Goal: Information Seeking & Learning: Learn about a topic

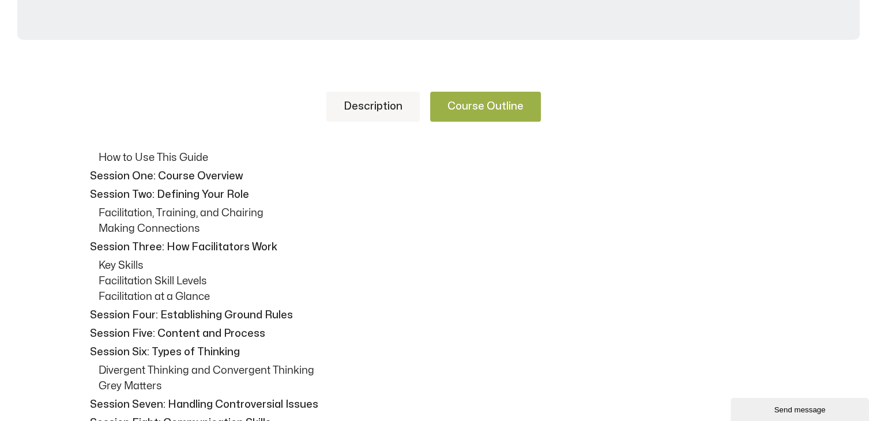
scroll to position [385, 0]
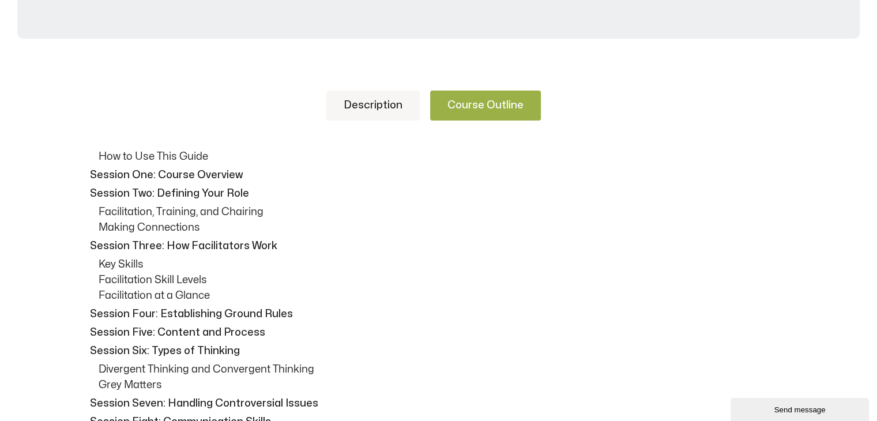
click at [364, 102] on link "Description" at bounding box center [372, 106] width 93 height 30
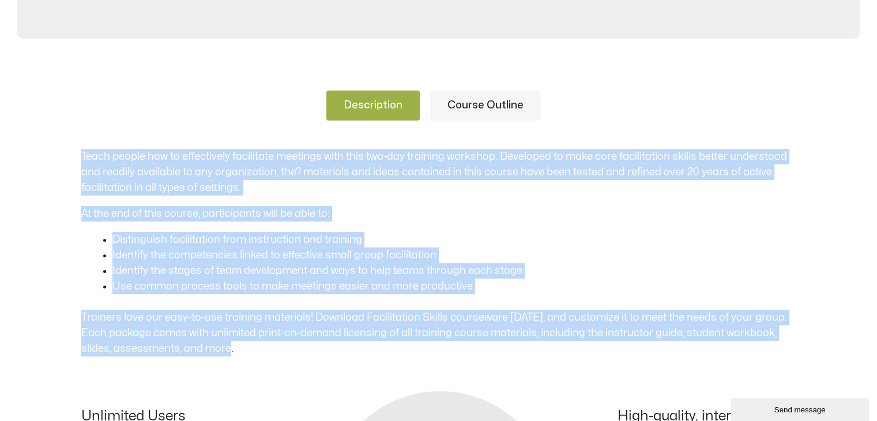
drag, startPoint x: 243, startPoint y: 348, endPoint x: 75, endPoint y: 157, distance: 254.1
click at [75, 157] on div "Description Course Outline Teach people how to effectively facilitate meetings …" at bounding box center [438, 390] width 877 height 669
copy div "Teach people how to effectively facilitate meetings with this two-day training …"
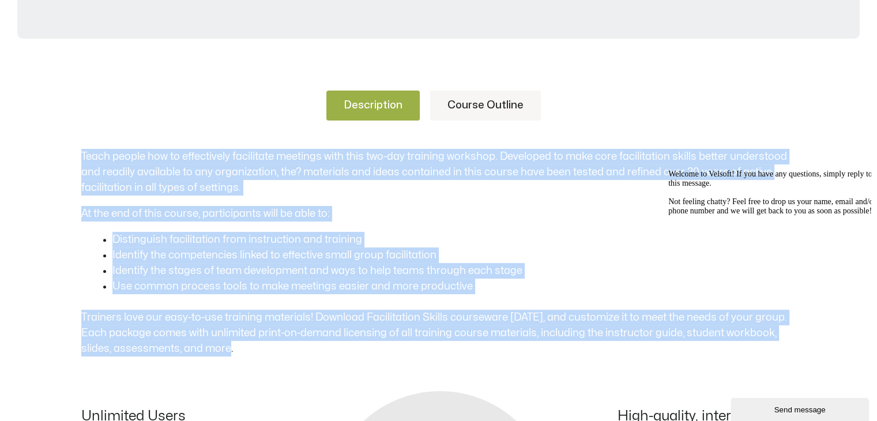
click at [378, 334] on p "Trainers love our easy-to-use training materials! Download Facilitation Skills …" at bounding box center [438, 333] width 715 height 47
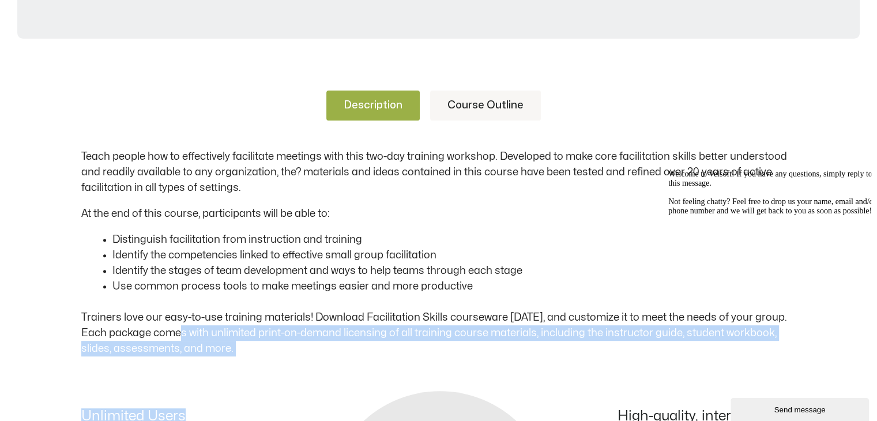
drag, startPoint x: 258, startPoint y: 367, endPoint x: 174, endPoint y: 323, distance: 95.4
click at [174, 323] on div "Description Course Outline Teach people how to effectively facilitate meetings …" at bounding box center [438, 333] width 715 height 554
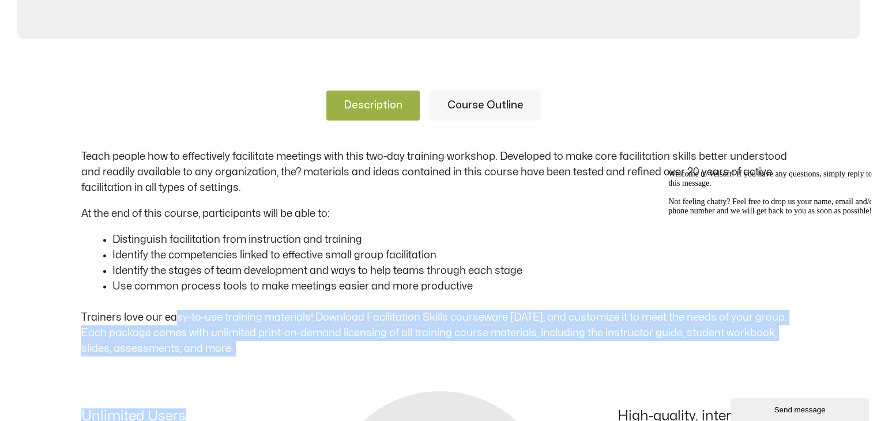
click at [250, 354] on p "Trainers love our easy-to-use training materials! Download Facilitation Skills …" at bounding box center [438, 333] width 715 height 47
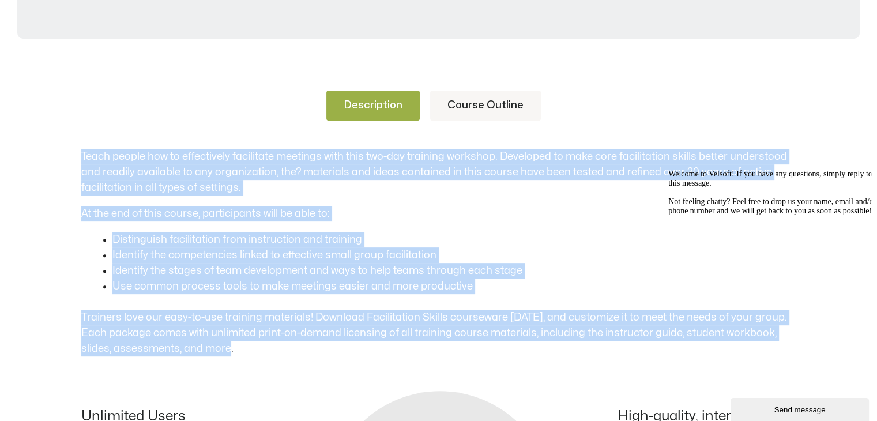
drag, startPoint x: 235, startPoint y: 350, endPoint x: 80, endPoint y: 155, distance: 249.9
click at [80, 155] on div "Description Course Outline Teach people how to effectively facilitate meetings …" at bounding box center [438, 390] width 877 height 669
copy div "Teach people how to effectively facilitate meetings with this two-day training …"
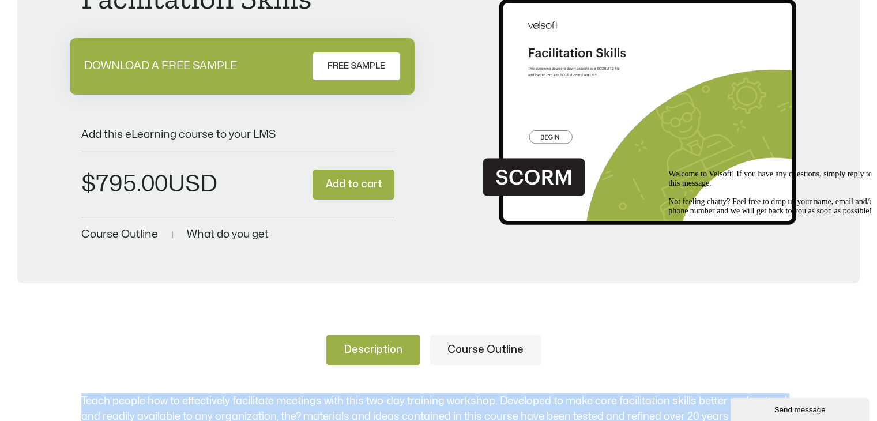
scroll to position [0, 0]
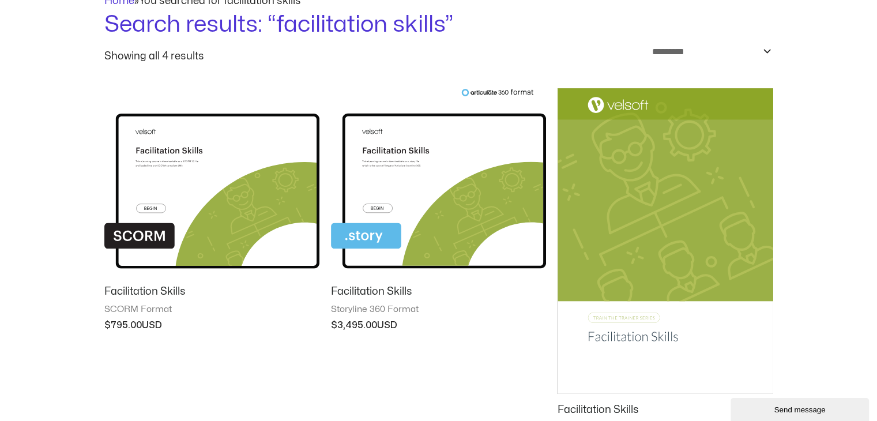
click at [604, 258] on img at bounding box center [665, 241] width 215 height 306
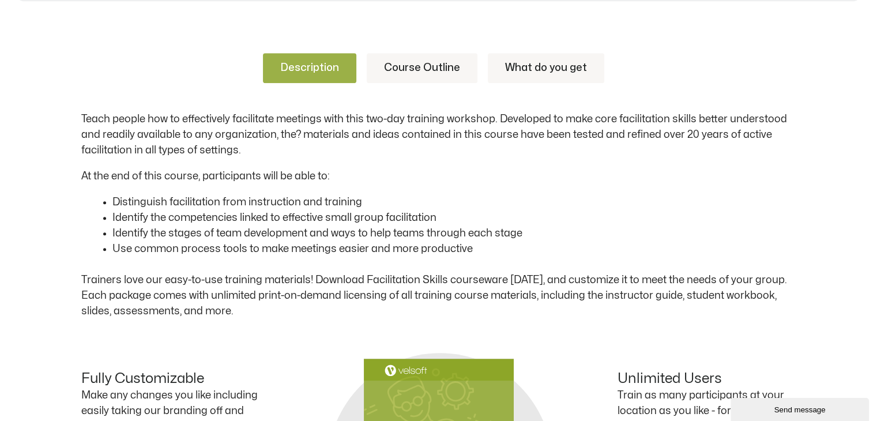
click at [81, 120] on p "Teach people how to effectively facilitate meetings with this two-day training …" at bounding box center [438, 134] width 715 height 47
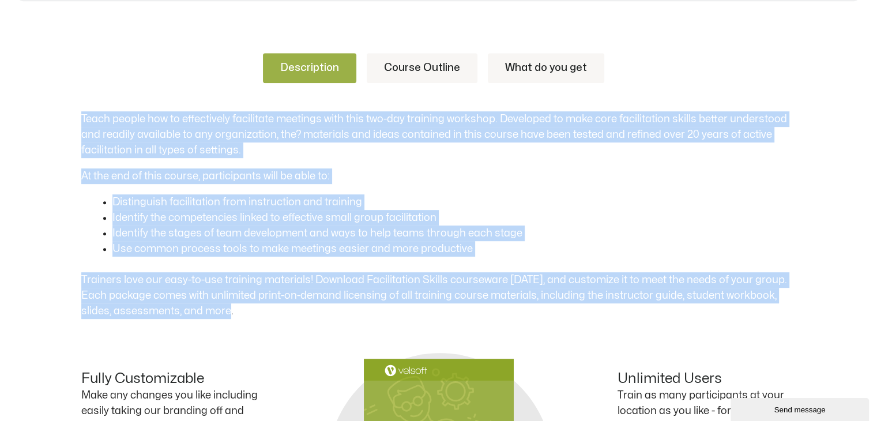
drag, startPoint x: 79, startPoint y: 114, endPoint x: 270, endPoint y: 308, distance: 273.2
click at [270, 308] on div "Description Course Outline What do you get Teach people how to effectively faci…" at bounding box center [438, 352] width 877 height 668
copy div "Teach people how to effectively facilitate meetings with this two-day training …"
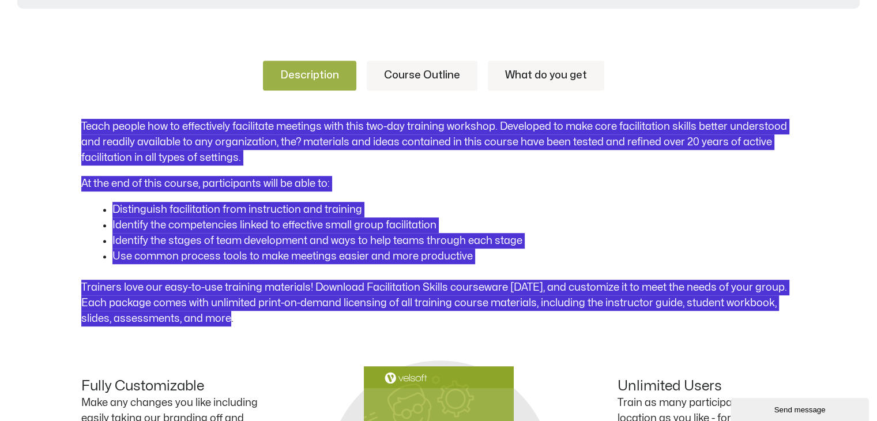
scroll to position [461, 0]
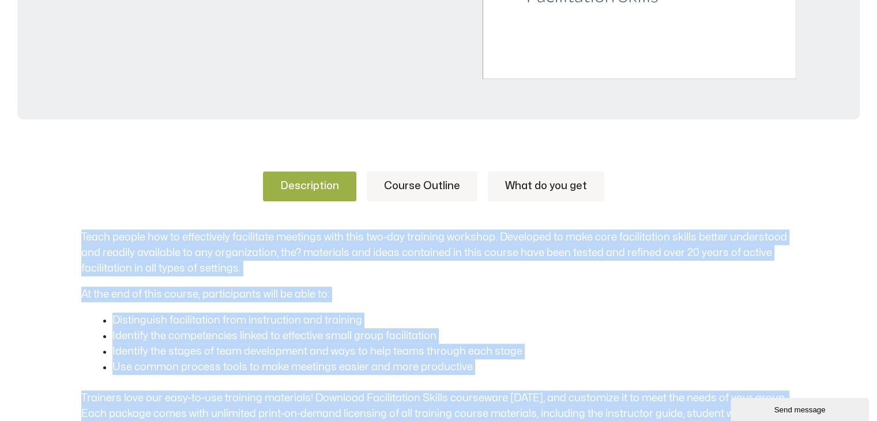
click at [437, 176] on link "Course Outline" at bounding box center [422, 186] width 111 height 30
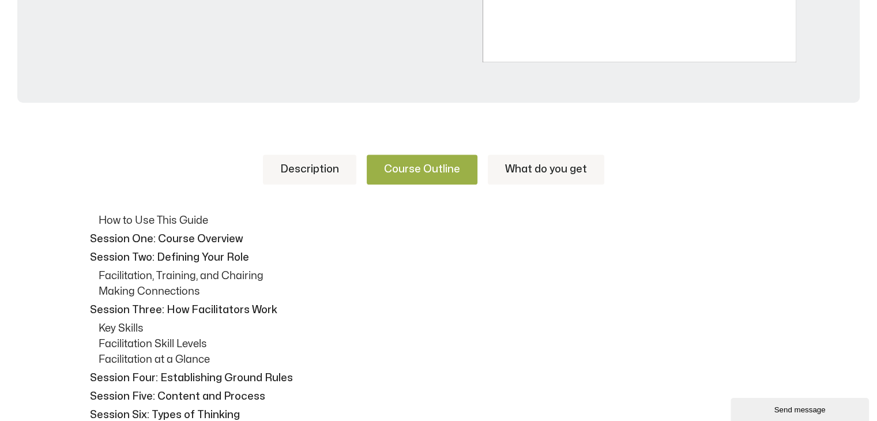
scroll to position [479, 0]
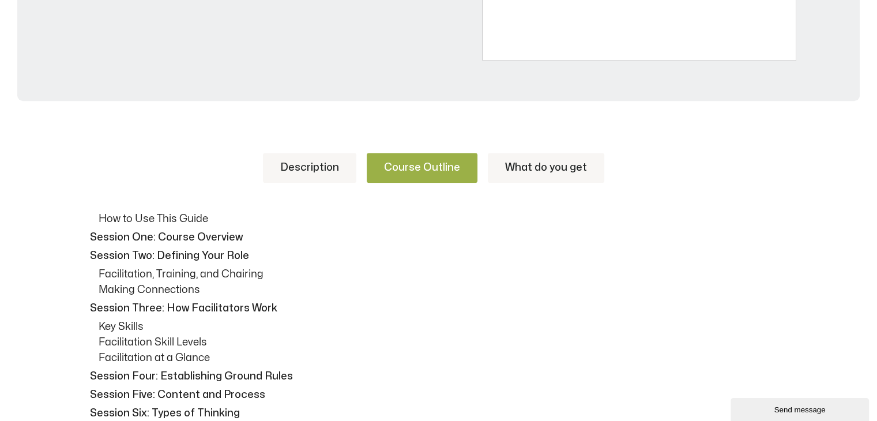
click at [514, 174] on link "What do you get" at bounding box center [546, 168] width 116 height 30
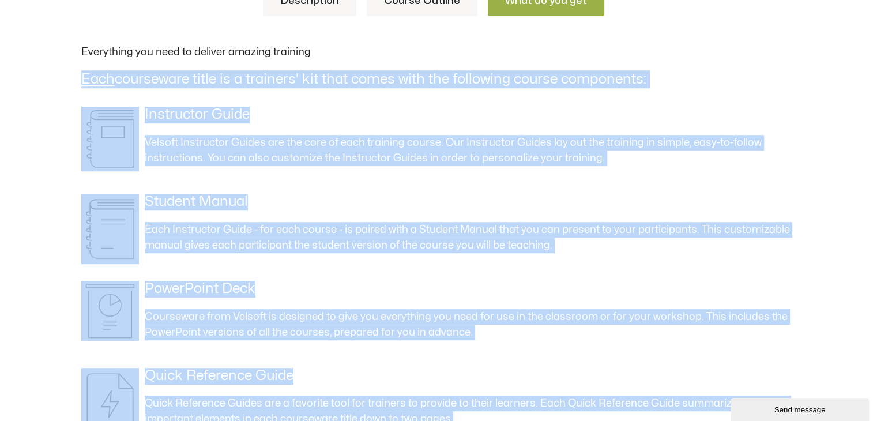
scroll to position [726, 0]
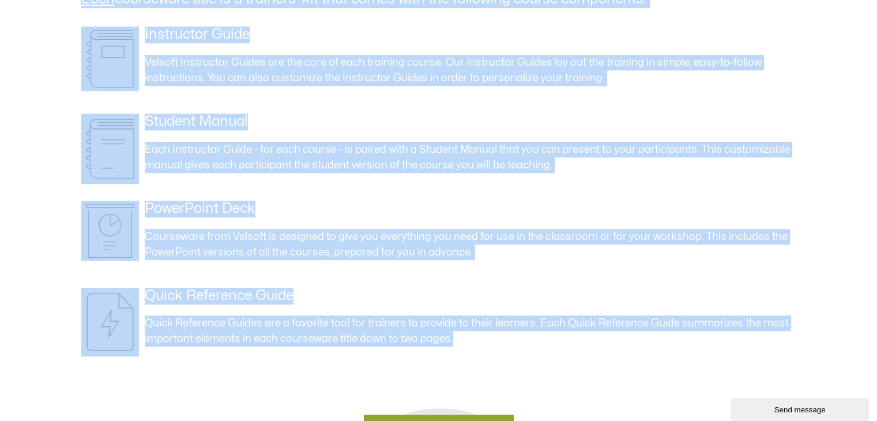
drag, startPoint x: 74, startPoint y: 104, endPoint x: 466, endPoint y: 362, distance: 468.7
click at [466, 362] on div "Description Course Outline What do you get Teach people how to effectively faci…" at bounding box center [438, 306] width 877 height 871
copy div "Each courseware title is a trainers' kit that comes with the following course c…"
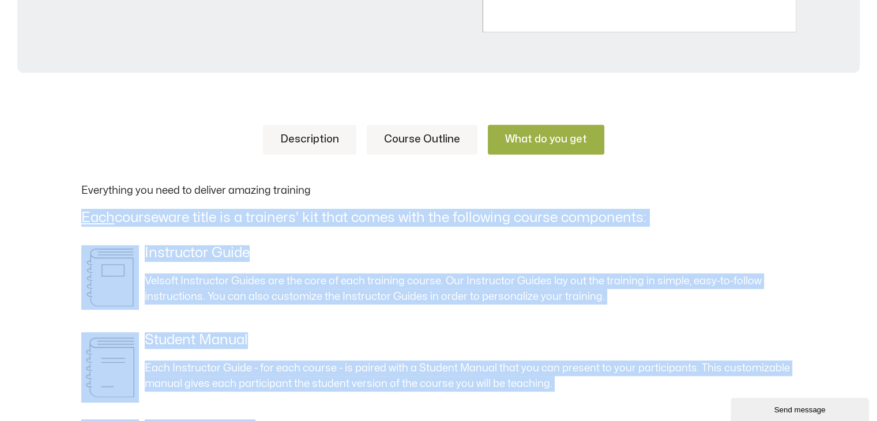
scroll to position [514, 0]
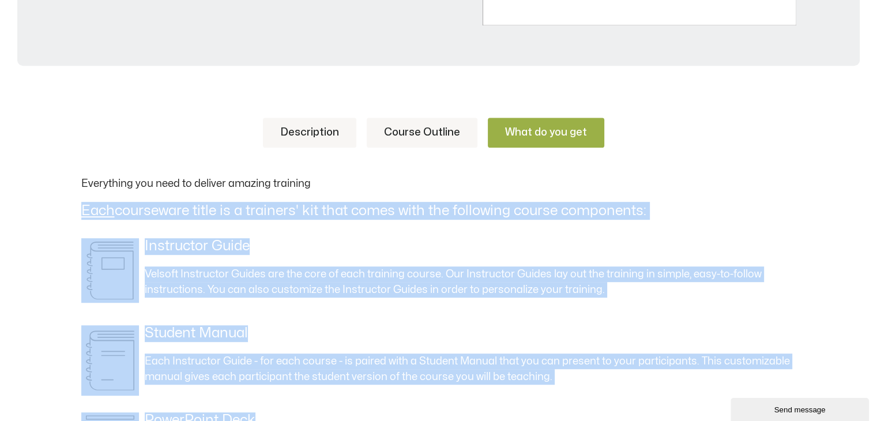
click at [430, 133] on link "Course Outline" at bounding box center [422, 133] width 111 height 30
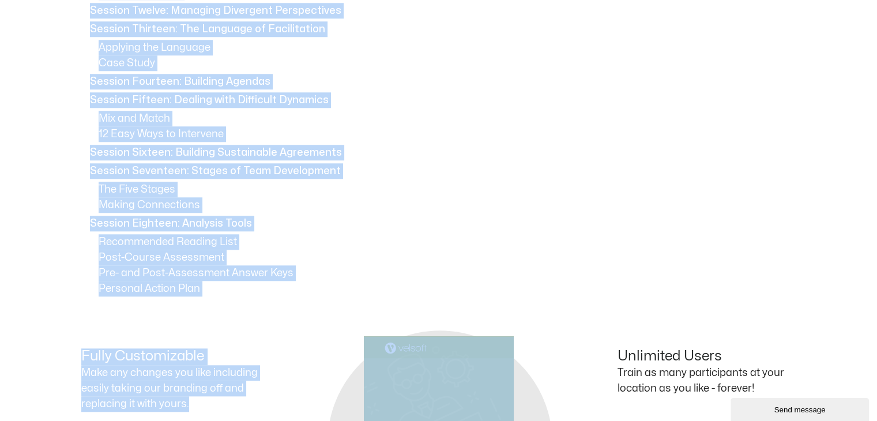
scroll to position [1234, 0]
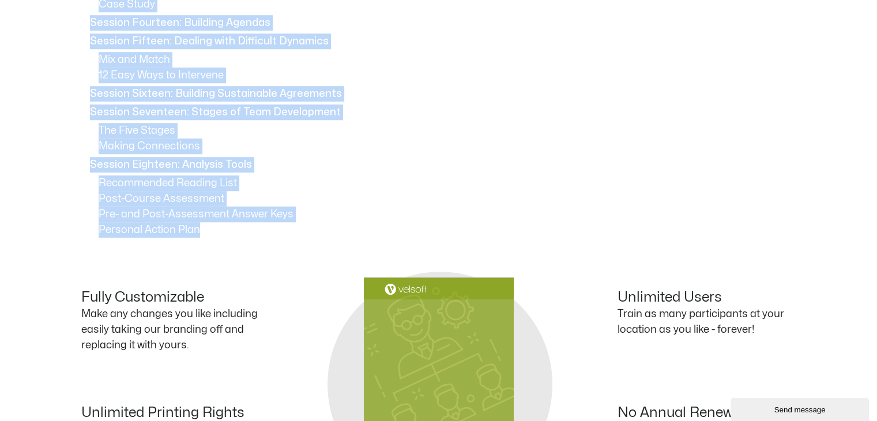
drag, startPoint x: 99, startPoint y: 161, endPoint x: 265, endPoint y: 234, distance: 181.6
copy div "How to Use This Guide Session One: Course Overview Session Two: Defining Your R…"
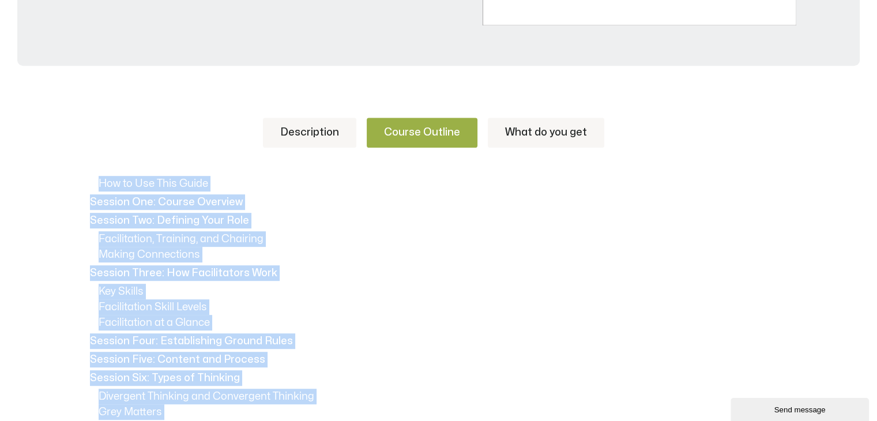
click at [539, 277] on p "Session Three: How Facilitators Work" at bounding box center [441, 273] width 703 height 16
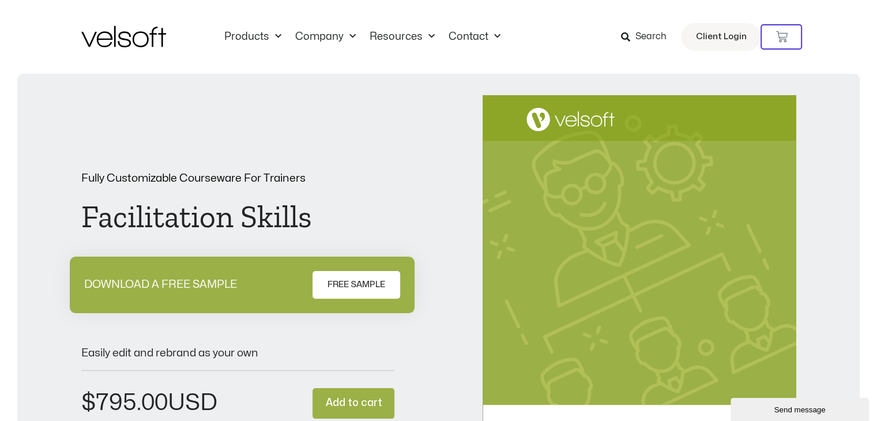
scroll to position [82, 0]
